Goal: Task Accomplishment & Management: Manage account settings

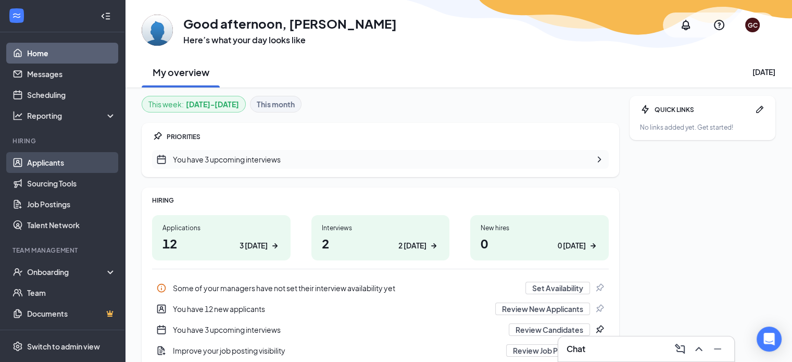
click at [36, 163] on link "Applicants" at bounding box center [71, 162] width 89 height 21
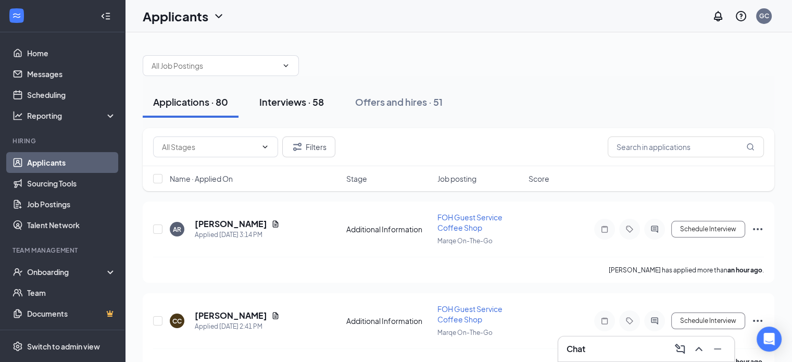
click at [301, 107] on div "Interviews · 58" at bounding box center [291, 101] width 65 height 13
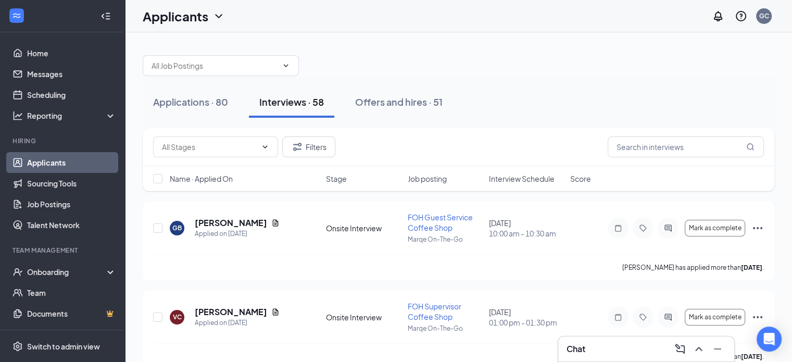
click at [523, 177] on span "Interview Schedule" at bounding box center [522, 178] width 66 height 10
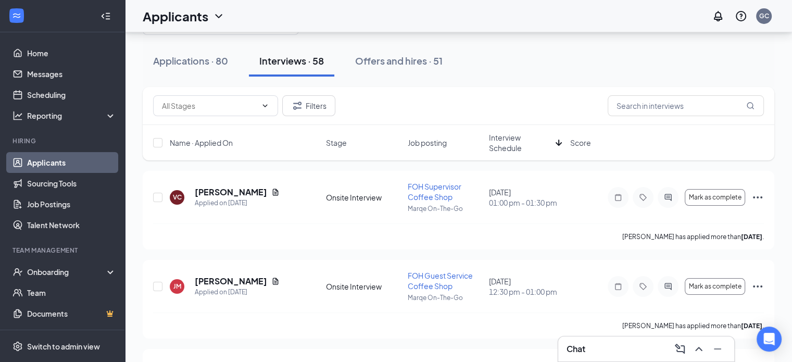
scroll to position [44, 0]
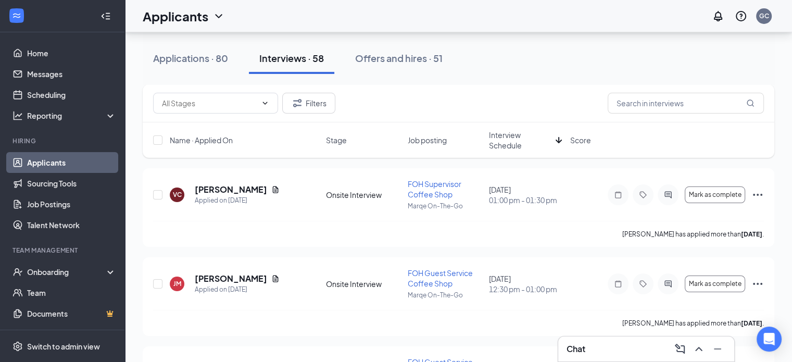
click at [523, 139] on span "Interview Schedule" at bounding box center [520, 140] width 62 height 21
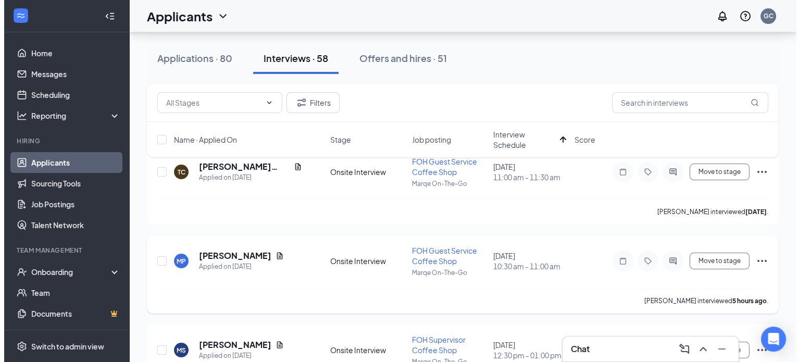
scroll to position [72, 0]
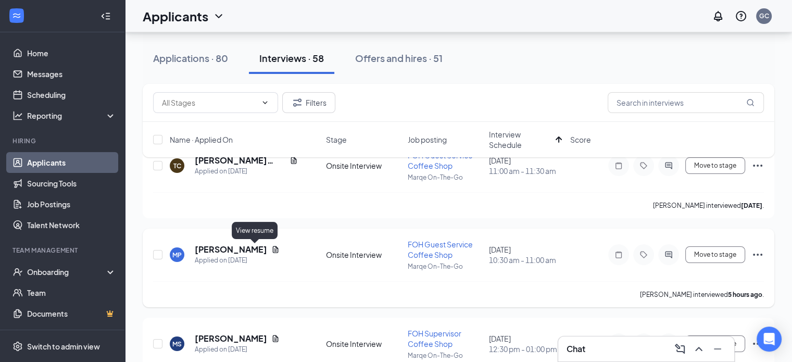
click at [271, 248] on icon "Document" at bounding box center [275, 249] width 8 height 8
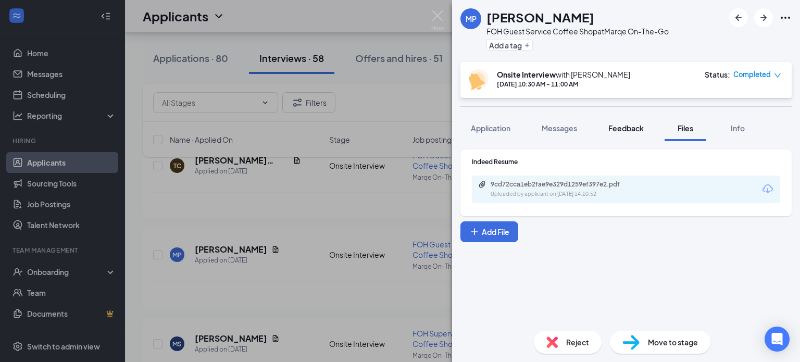
click at [617, 132] on div "Feedback" at bounding box center [625, 128] width 35 height 10
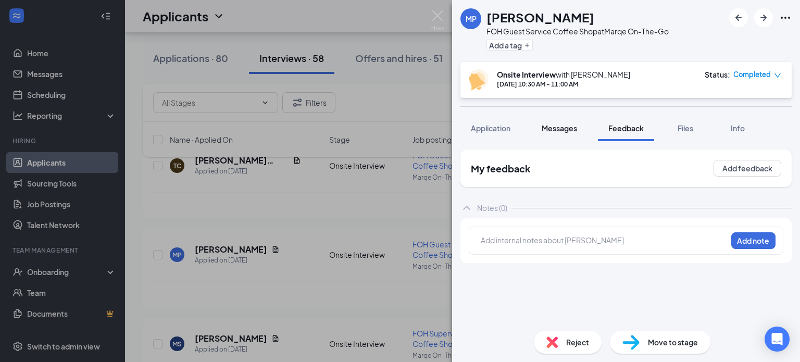
click at [567, 135] on button "Messages" at bounding box center [559, 128] width 56 height 26
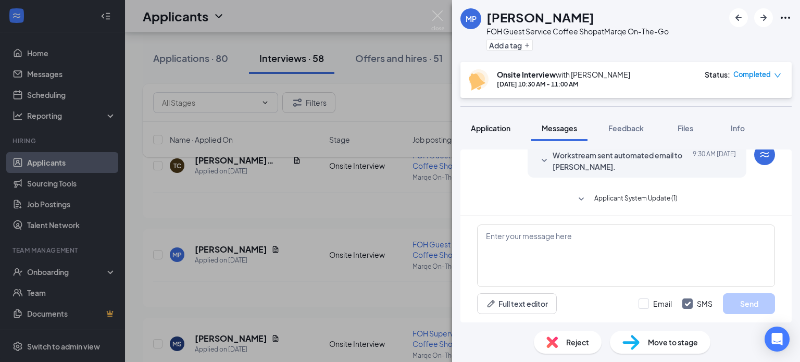
scroll to position [419, 0]
click at [501, 131] on span "Application" at bounding box center [491, 127] width 40 height 9
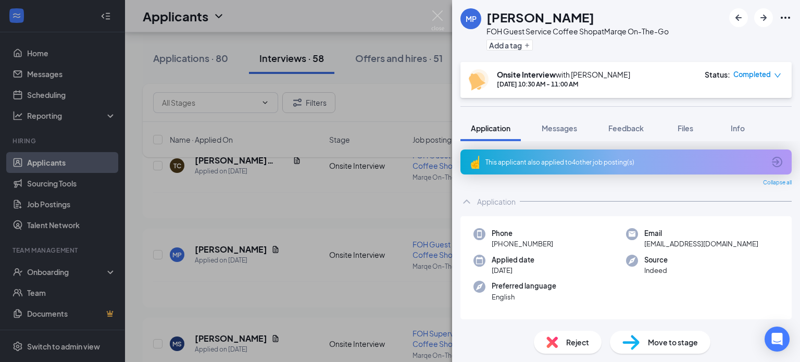
click at [404, 27] on div "MP [PERSON_NAME] FOH Guest Service Coffee Shop at Marqe On-The-Go Add a tag Ons…" at bounding box center [400, 181] width 800 height 362
